Goal: Transaction & Acquisition: Purchase product/service

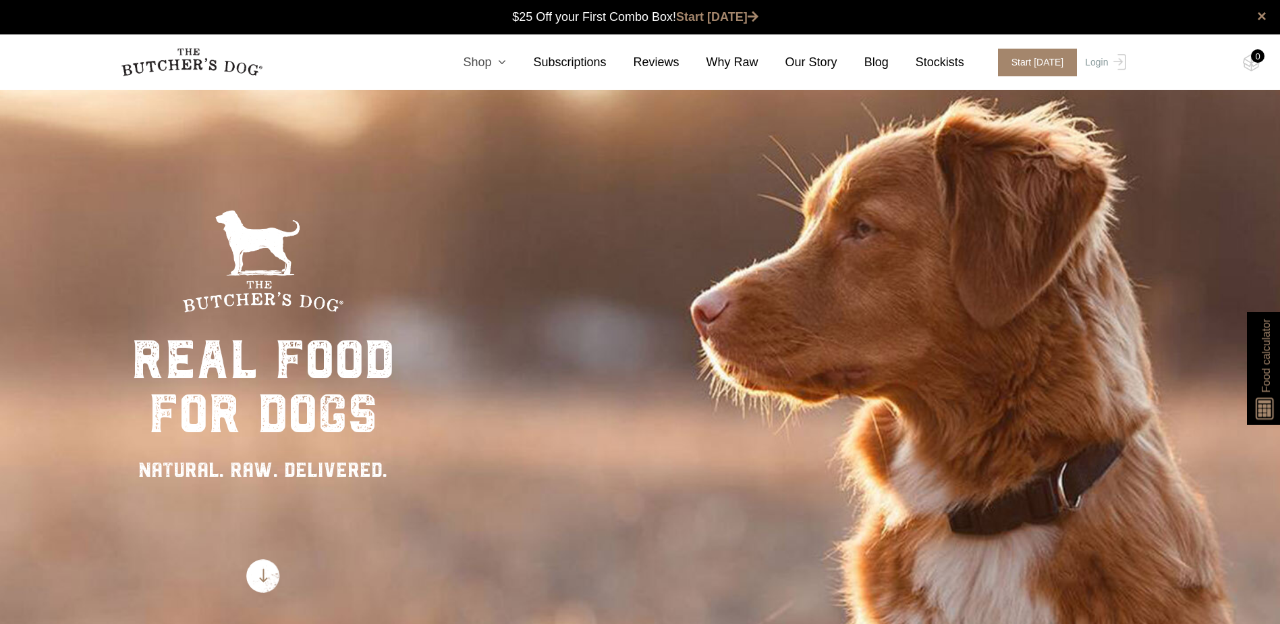
click at [501, 62] on link "Shop" at bounding box center [471, 62] width 70 height 18
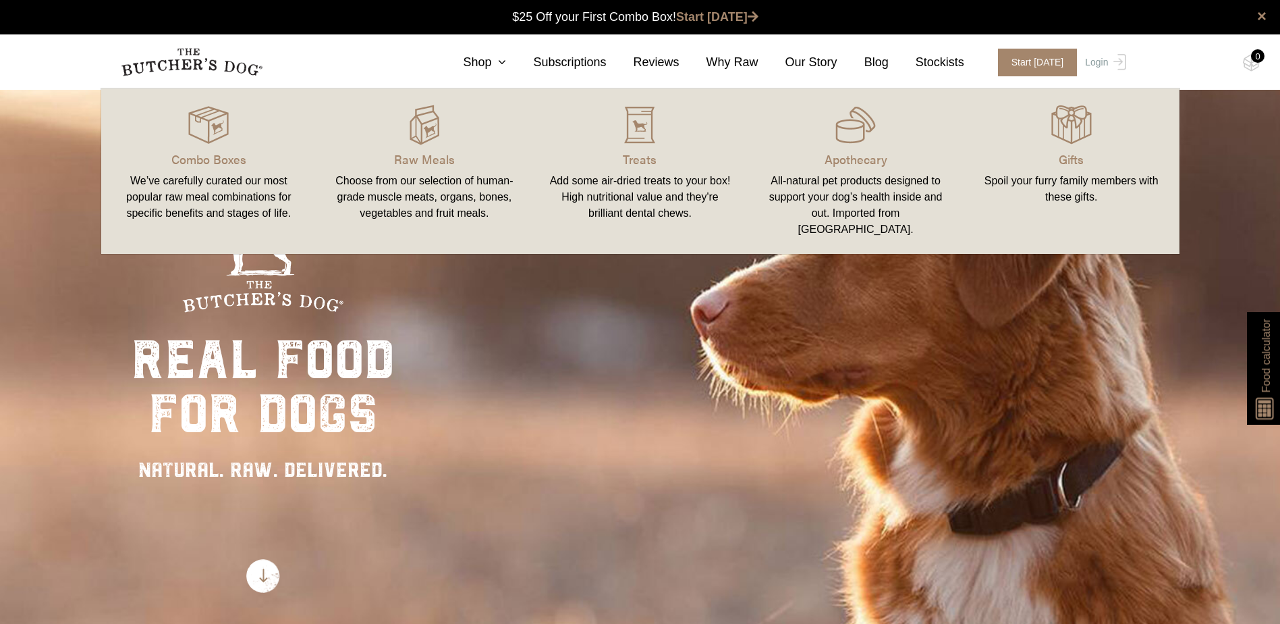
click at [647, 147] on link "Treats Add some air-dried treats to your box! High nutritional value and they'r…" at bounding box center [640, 171] width 216 height 138
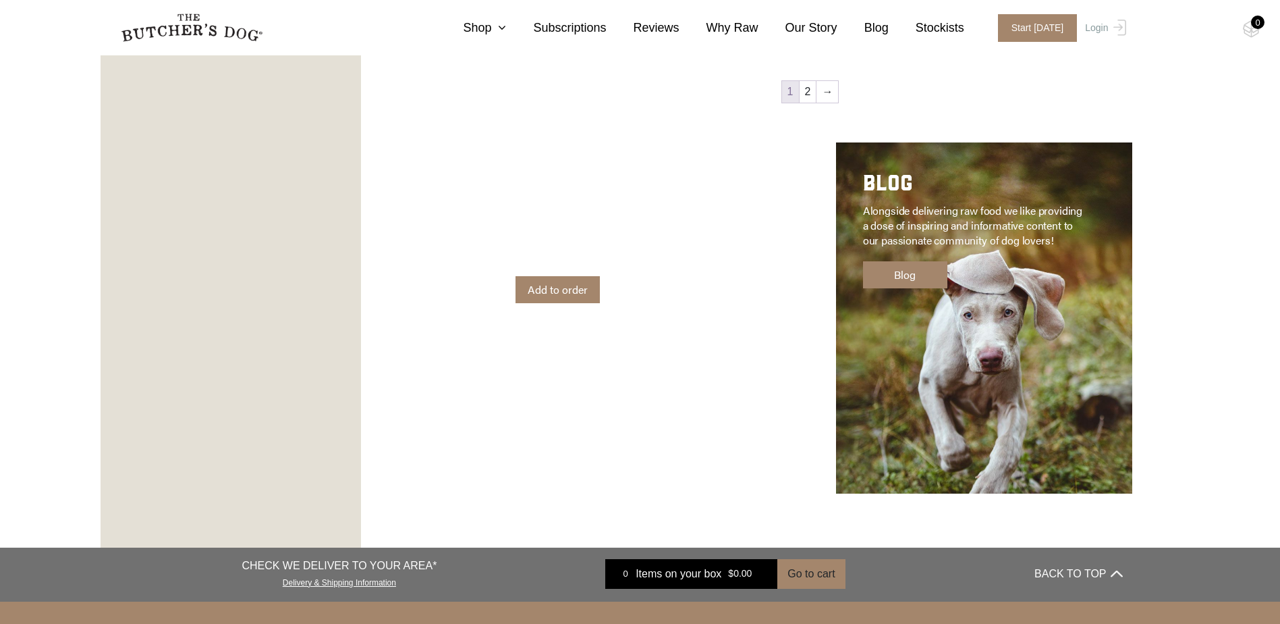
scroll to position [1822, 0]
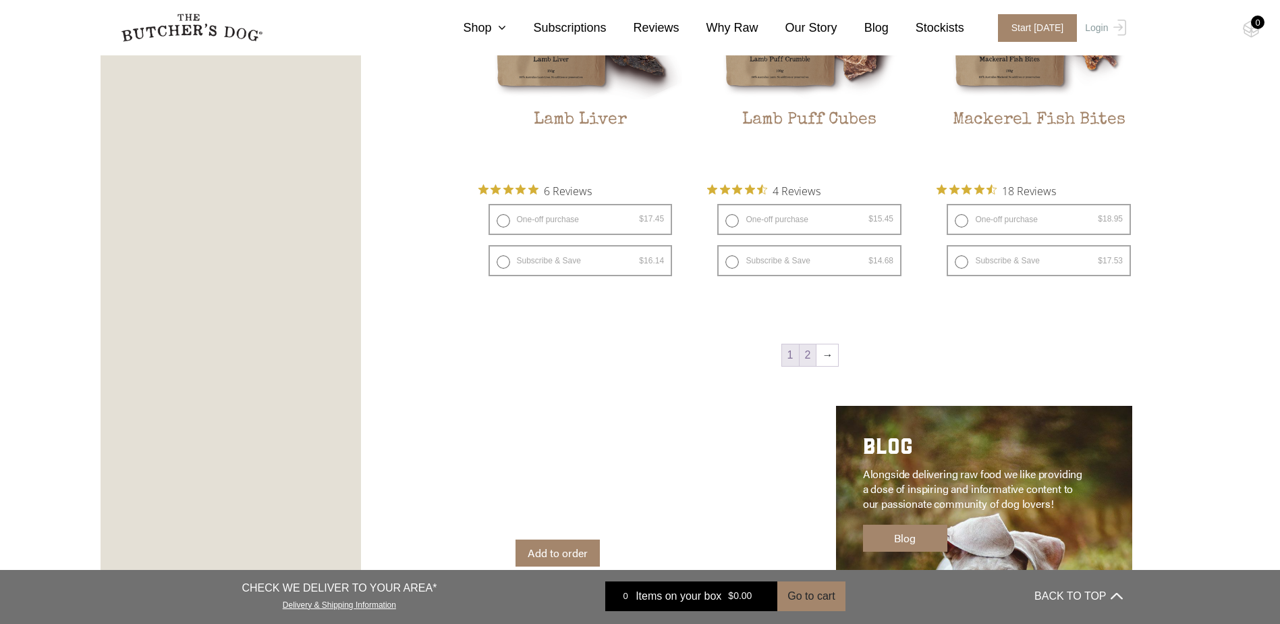
drag, startPoint x: 812, startPoint y: 352, endPoint x: 813, endPoint y: 364, distance: 12.2
click at [812, 352] on link "2" at bounding box center [808, 355] width 17 height 22
